Goal: Information Seeking & Learning: Understand process/instructions

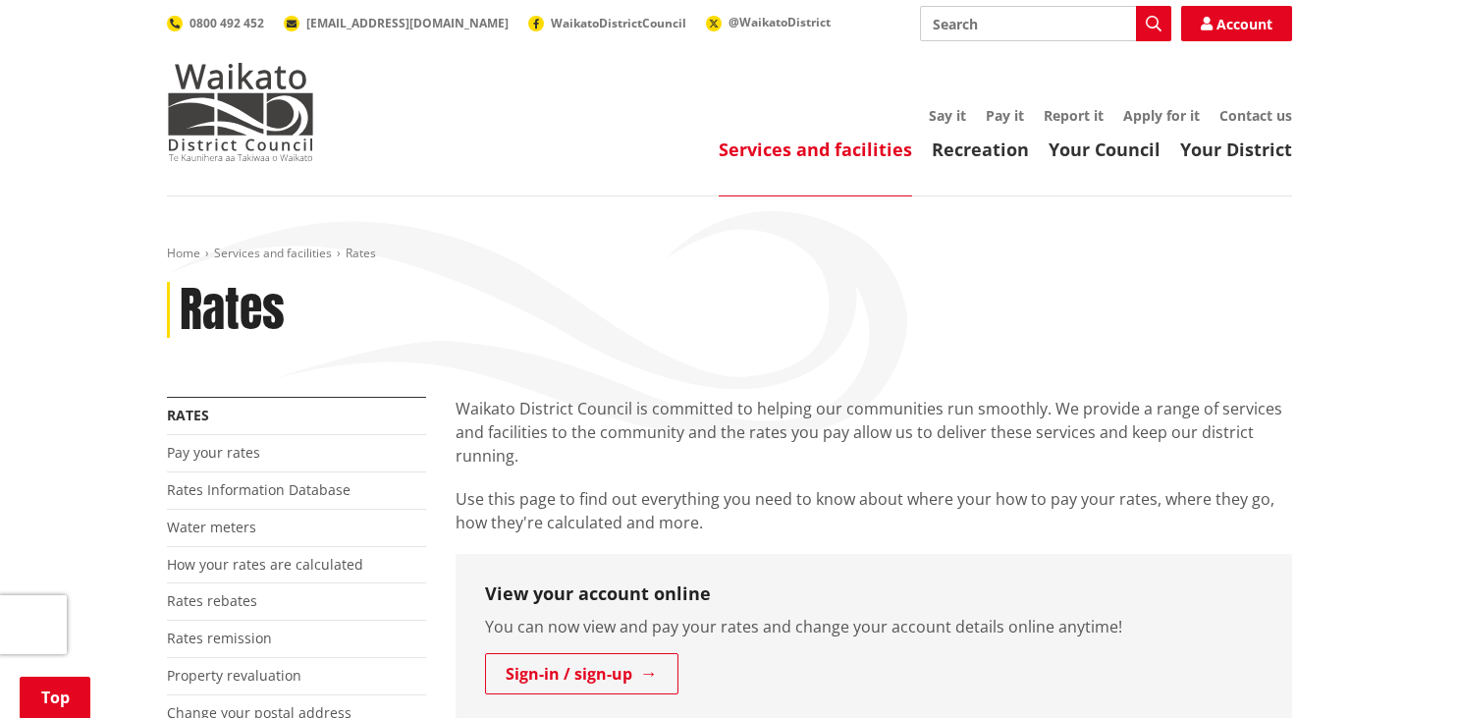
scroll to position [310, 0]
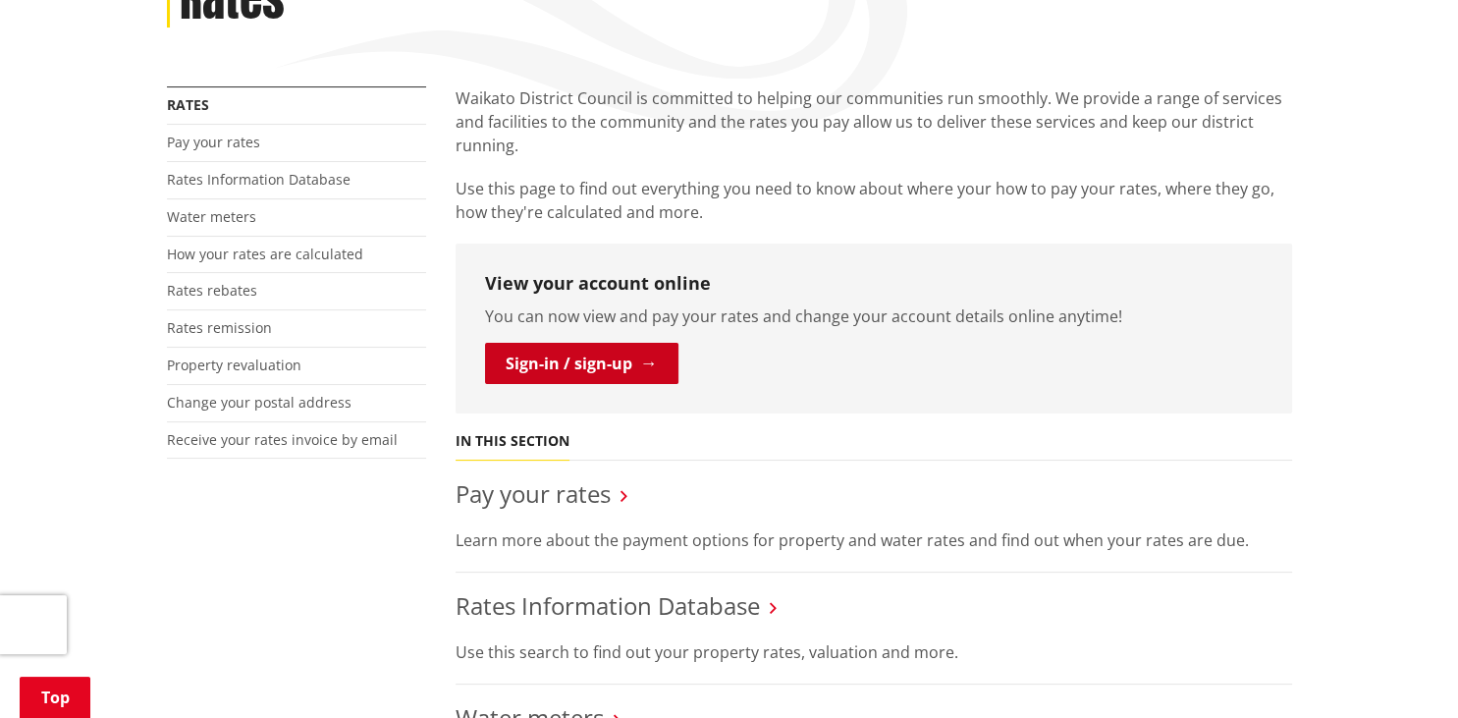
click at [548, 367] on link "Sign-in / sign-up" at bounding box center [581, 363] width 193 height 41
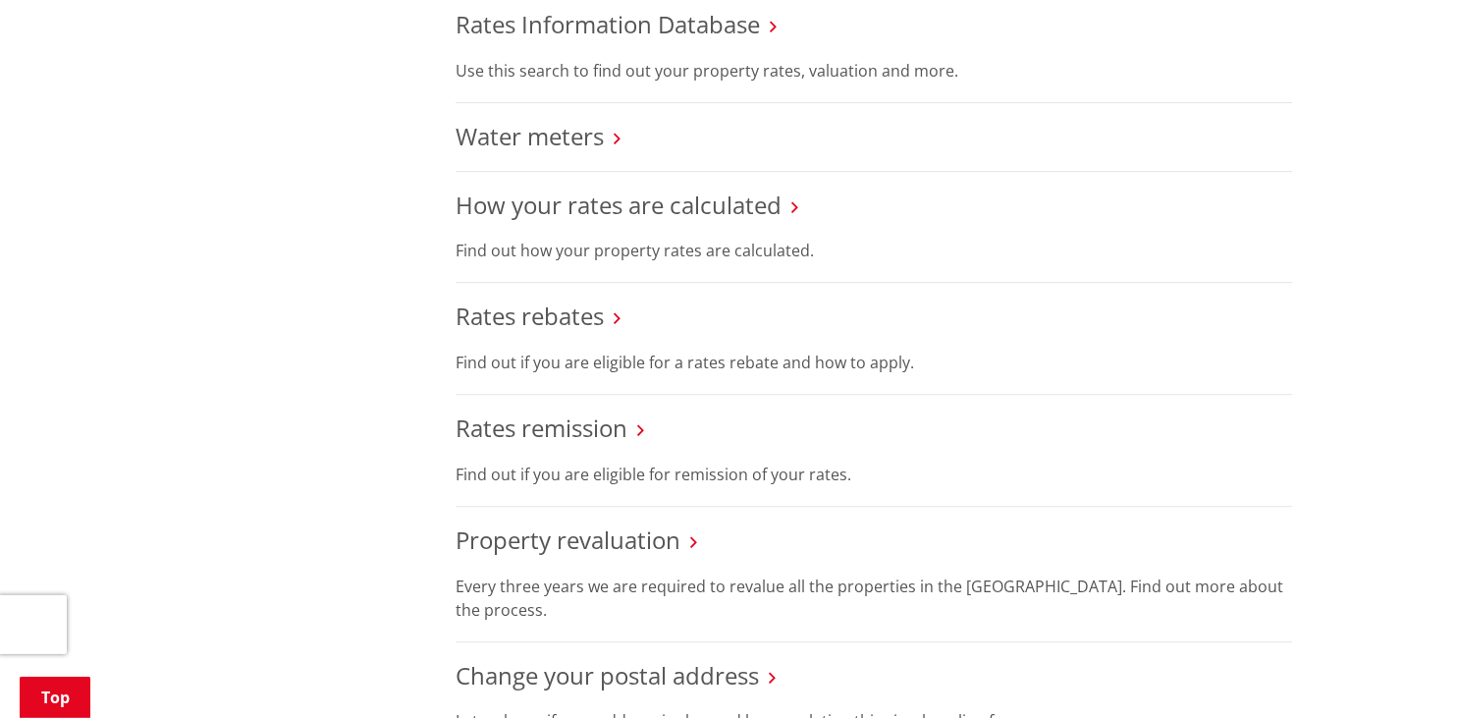
scroll to position [933, 0]
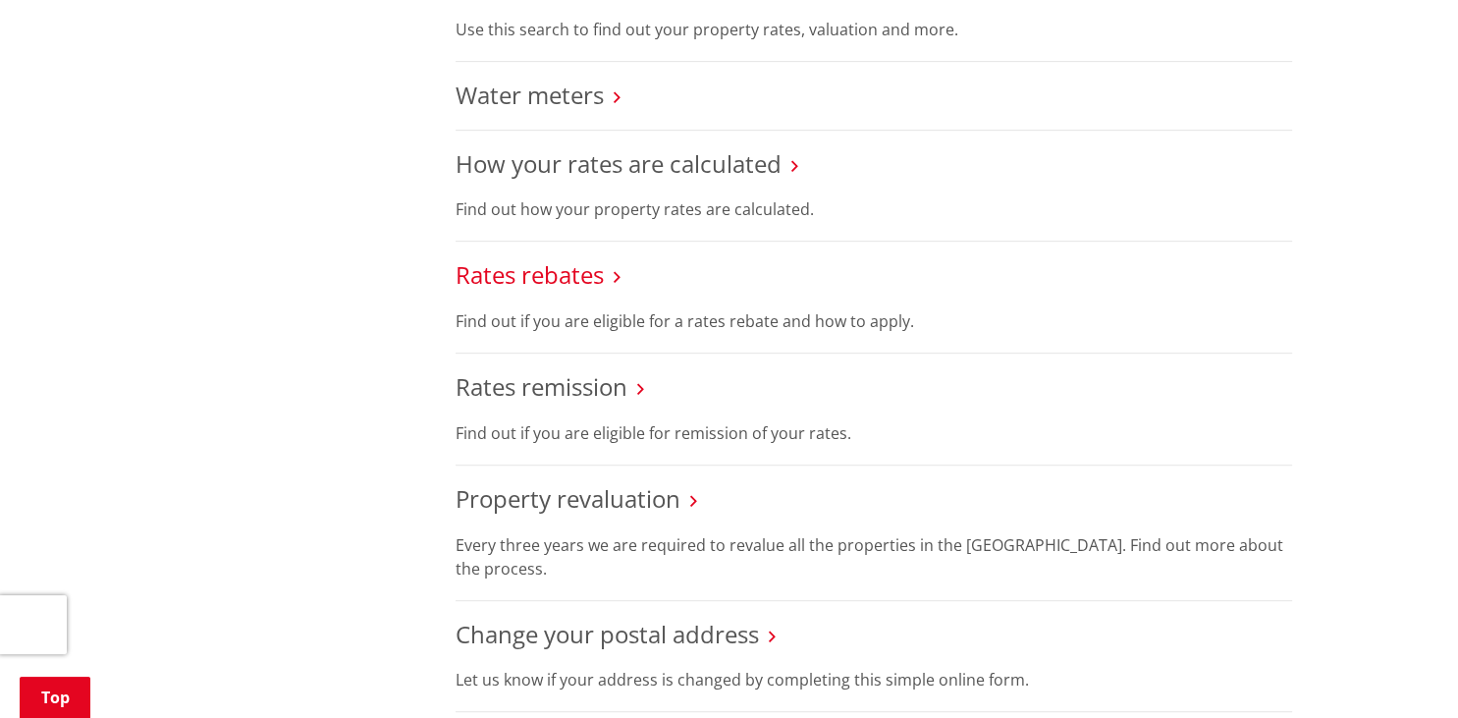
click at [531, 279] on link "Rates rebates" at bounding box center [530, 274] width 148 height 32
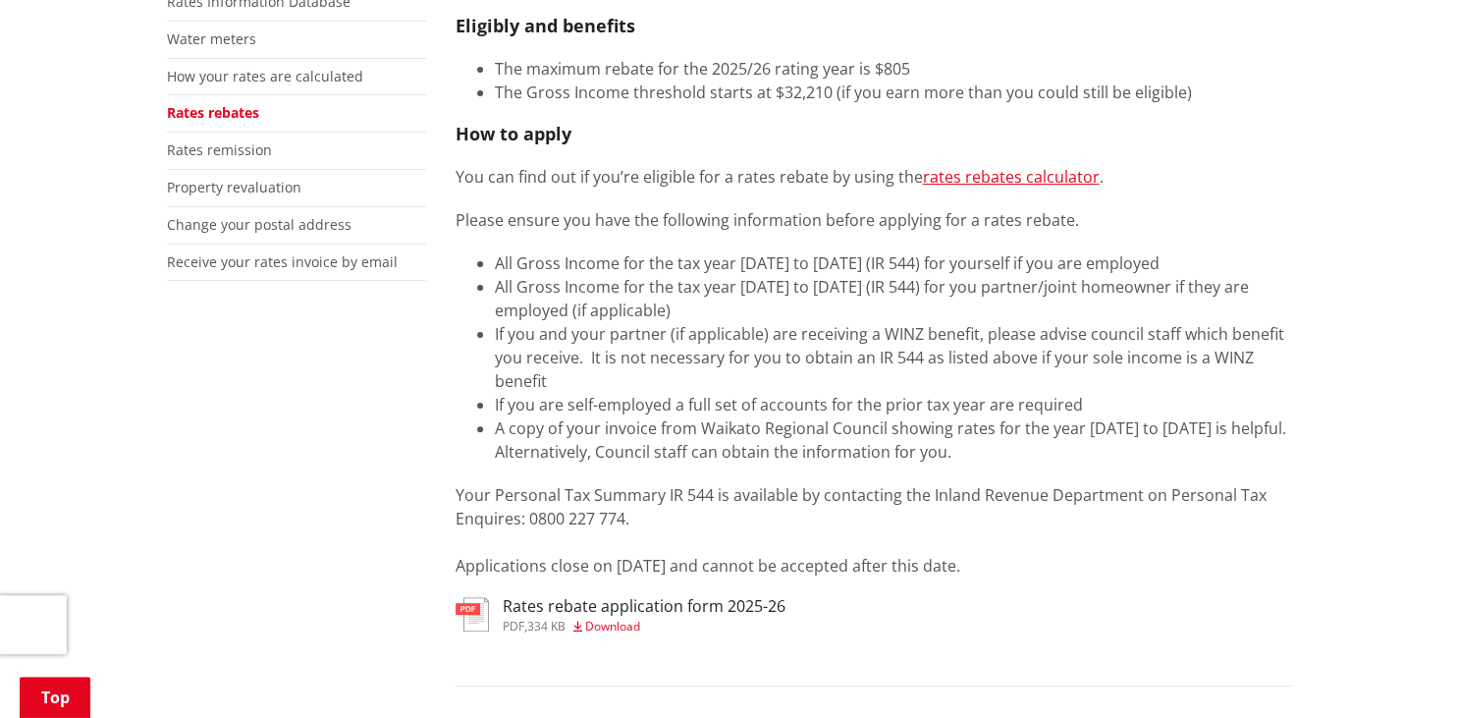
scroll to position [518, 0]
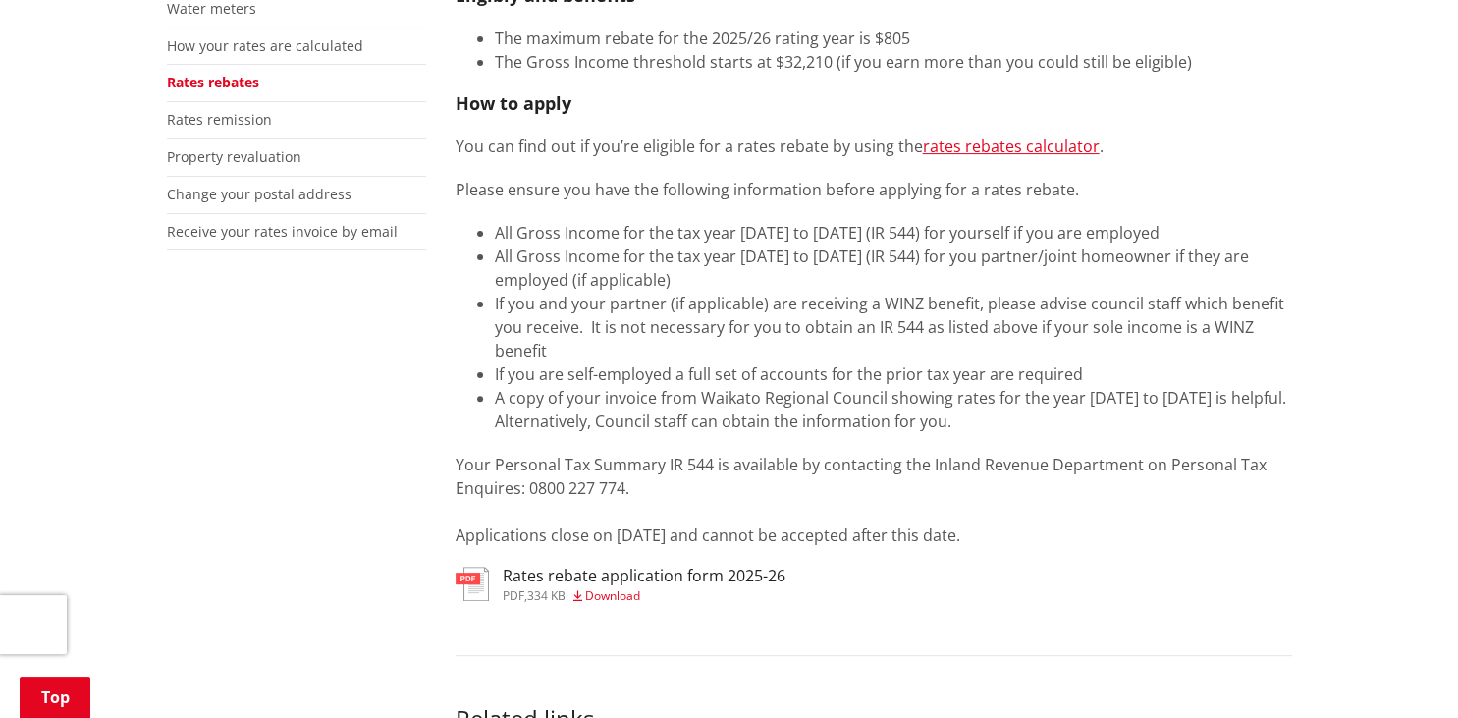
click at [212, 108] on li "Rates remission" at bounding box center [296, 120] width 259 height 37
click at [222, 122] on link "Rates remission" at bounding box center [219, 119] width 105 height 19
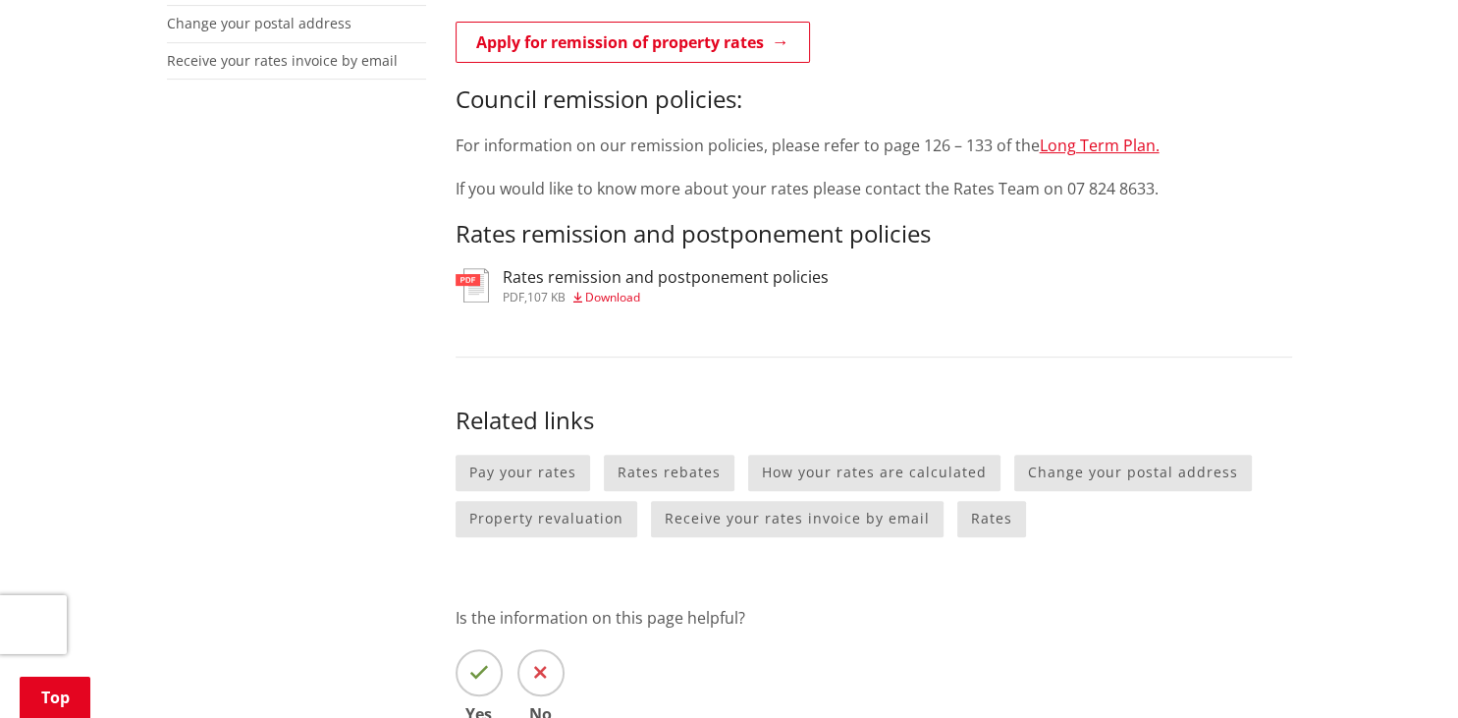
scroll to position [726, 0]
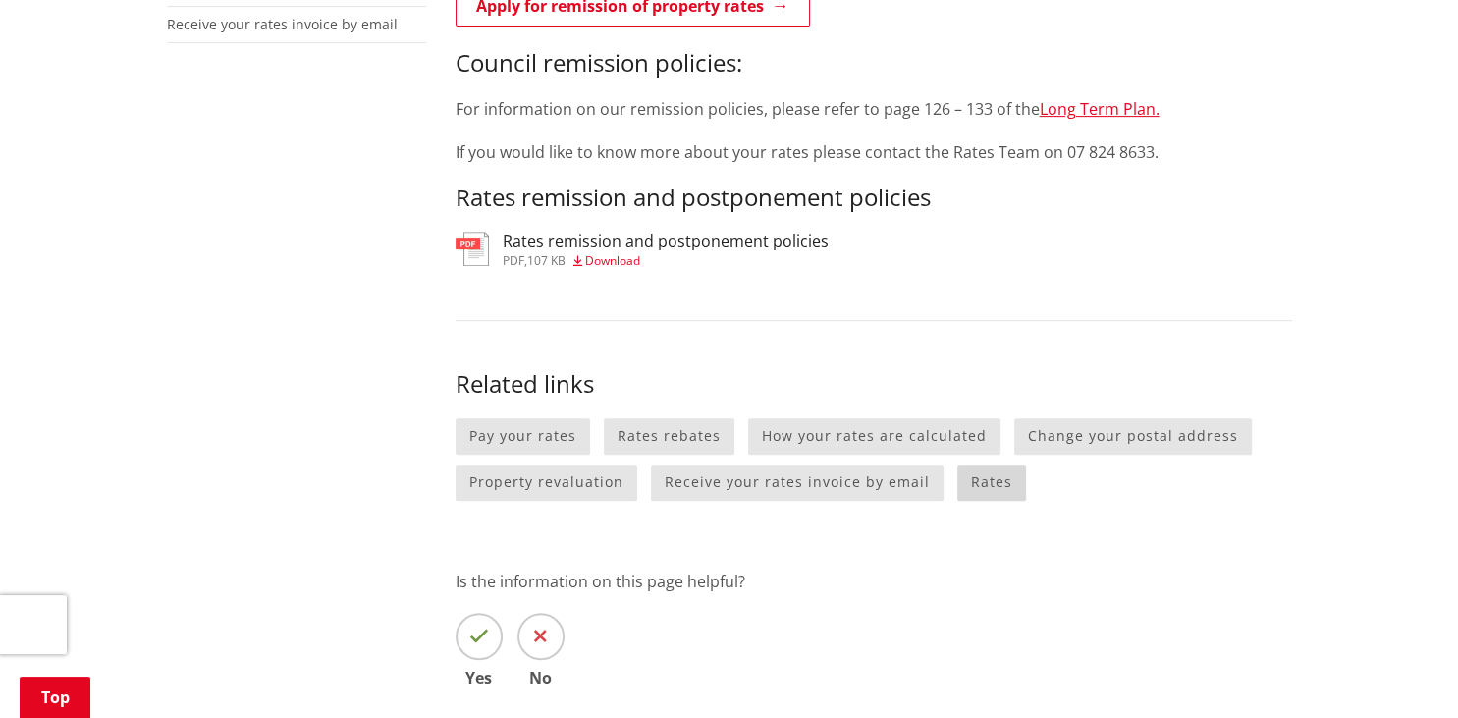
click at [986, 464] on link "Rates" at bounding box center [991, 482] width 69 height 36
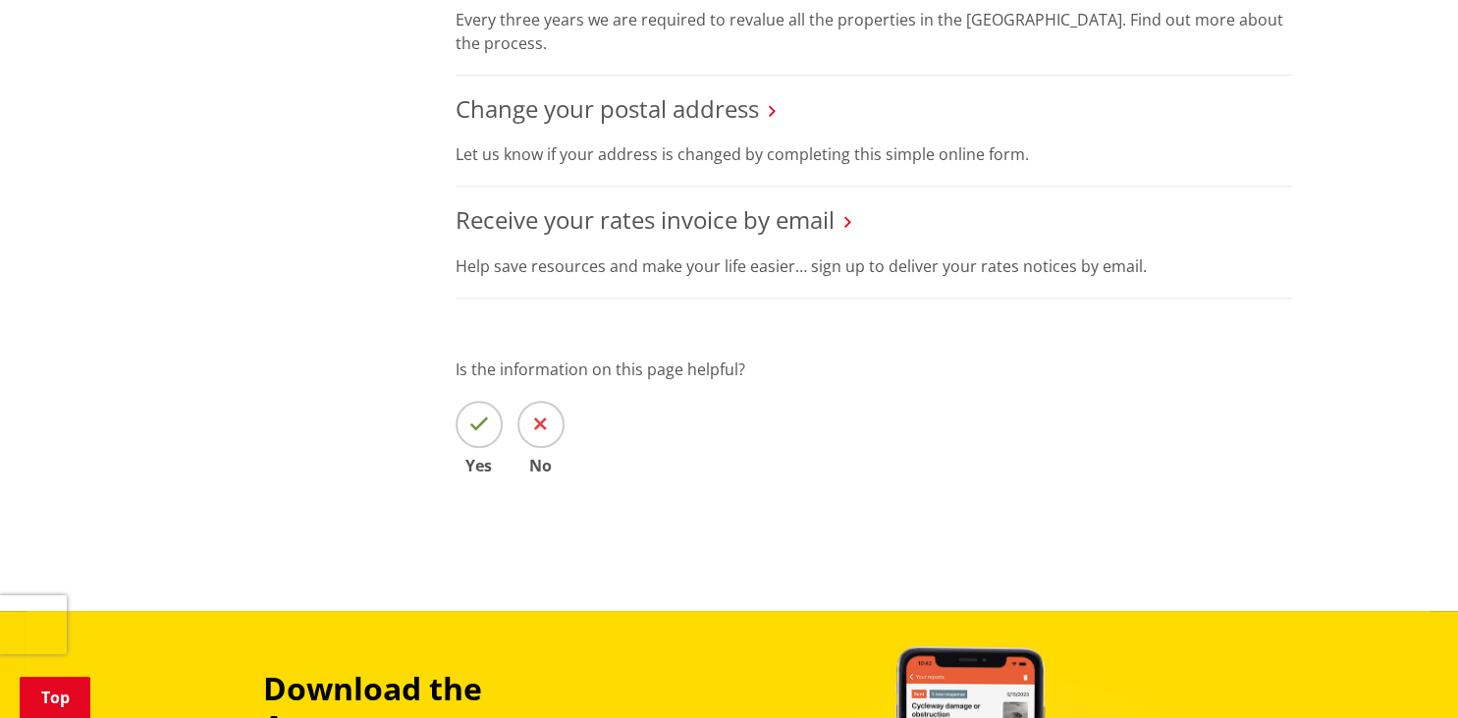
scroll to position [1037, 0]
